Goal: Book appointment/travel/reservation

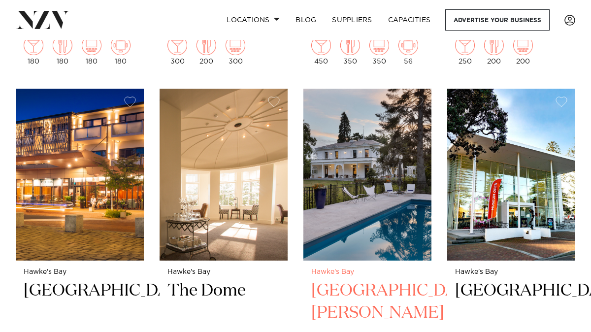
scroll to position [712, 0]
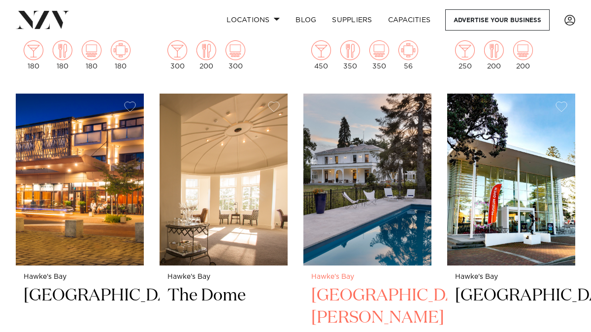
click at [377, 184] on img at bounding box center [367, 180] width 128 height 172
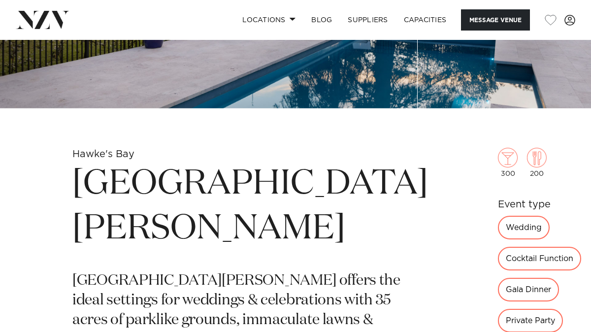
scroll to position [302, 0]
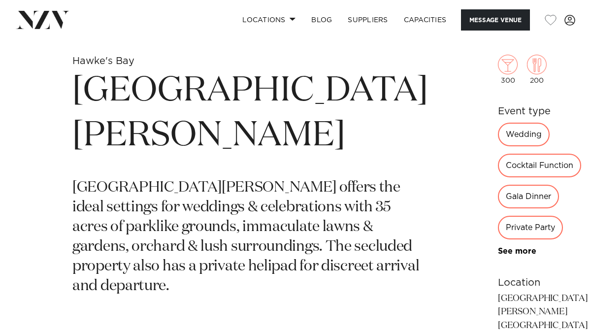
click at [498, 137] on div "Wedding" at bounding box center [524, 135] width 52 height 24
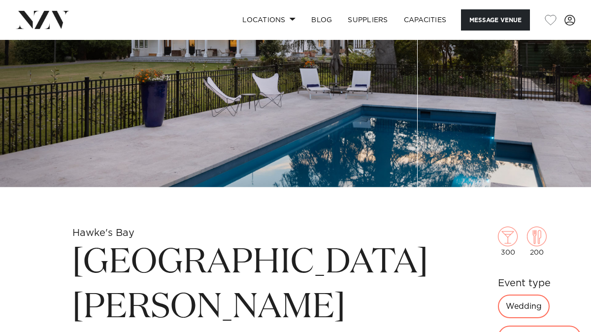
scroll to position [152, 0]
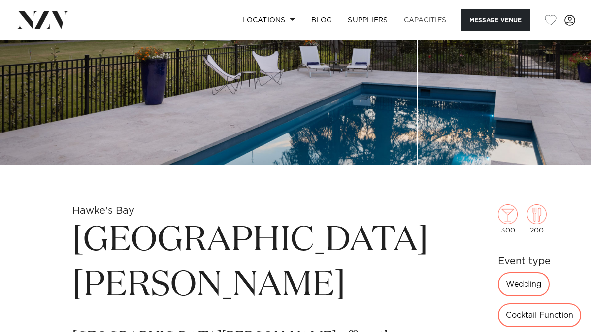
click at [432, 20] on link "Capacities" at bounding box center [425, 19] width 59 height 21
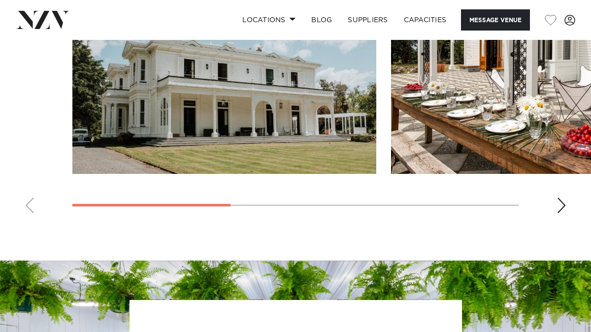
scroll to position [845, 0]
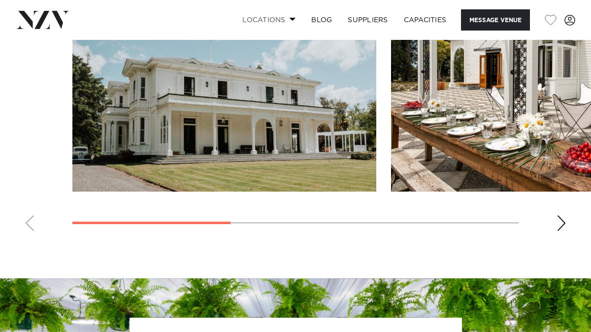
click at [285, 20] on link "Locations" at bounding box center [268, 19] width 69 height 21
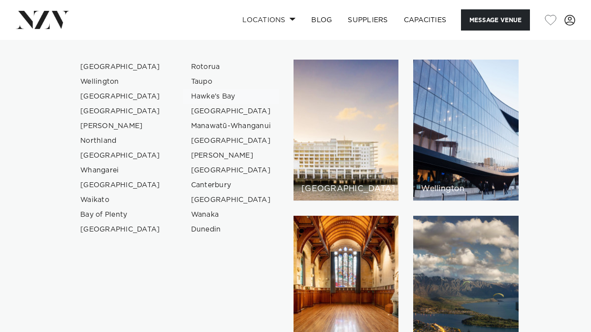
click at [214, 97] on link "Hawke's Bay" at bounding box center [231, 96] width 96 height 15
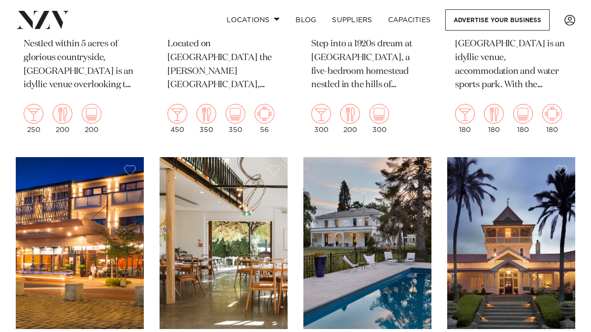
scroll to position [788, 0]
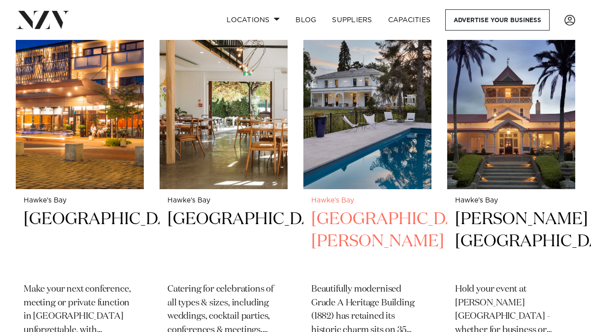
click at [341, 208] on h2 "[GEOGRAPHIC_DATA][PERSON_NAME]" at bounding box center [367, 241] width 112 height 66
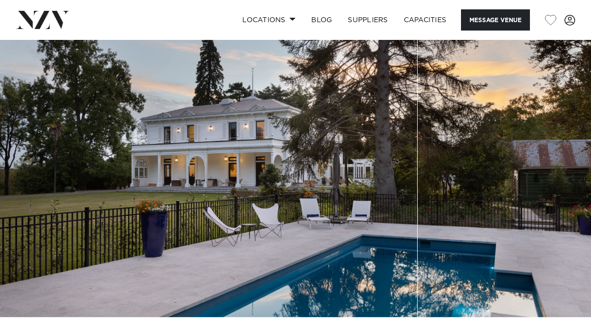
click at [342, 161] on img at bounding box center [295, 178] width 591 height 277
